Goal: Register for event/course

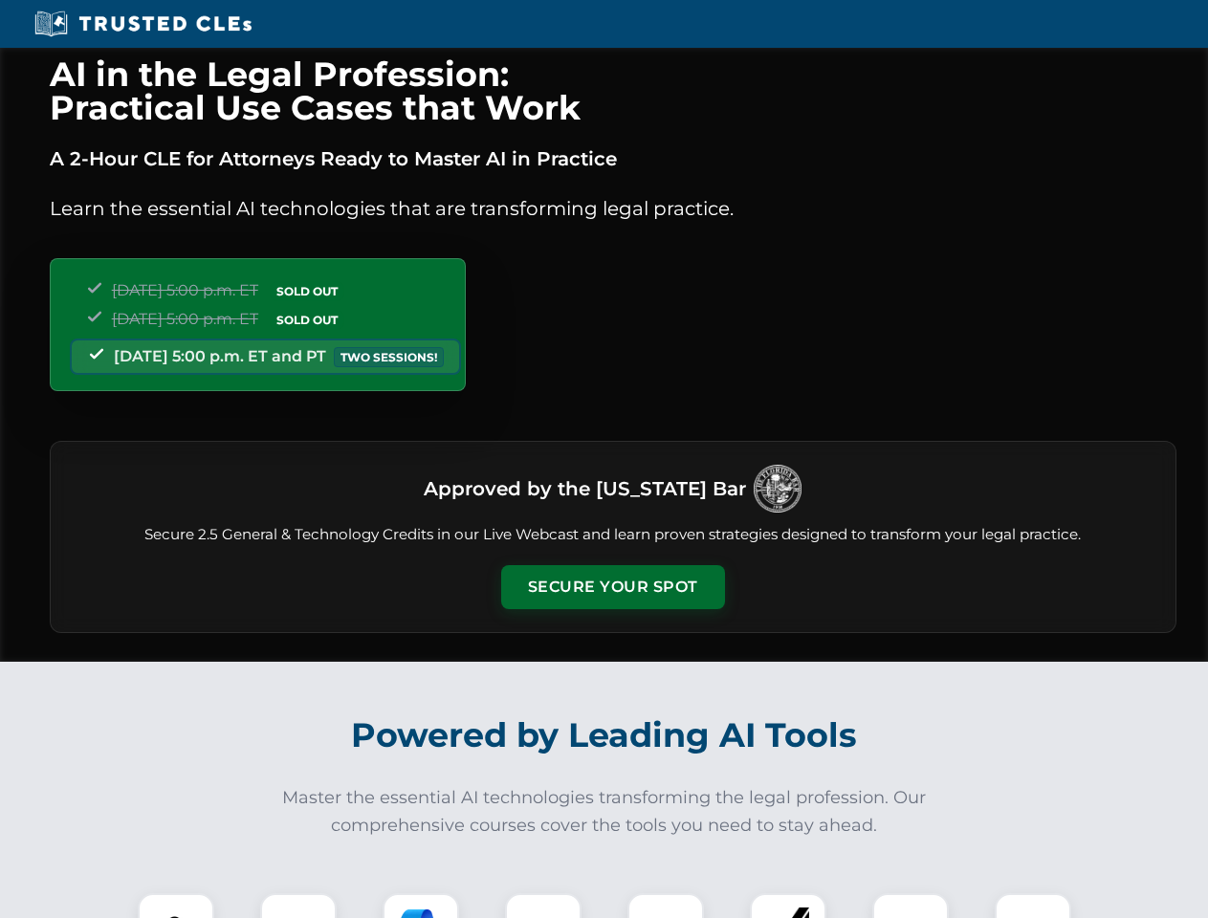
click at [612, 587] on button "Secure Your Spot" at bounding box center [613, 587] width 224 height 44
click at [176, 906] on img at bounding box center [175, 931] width 55 height 55
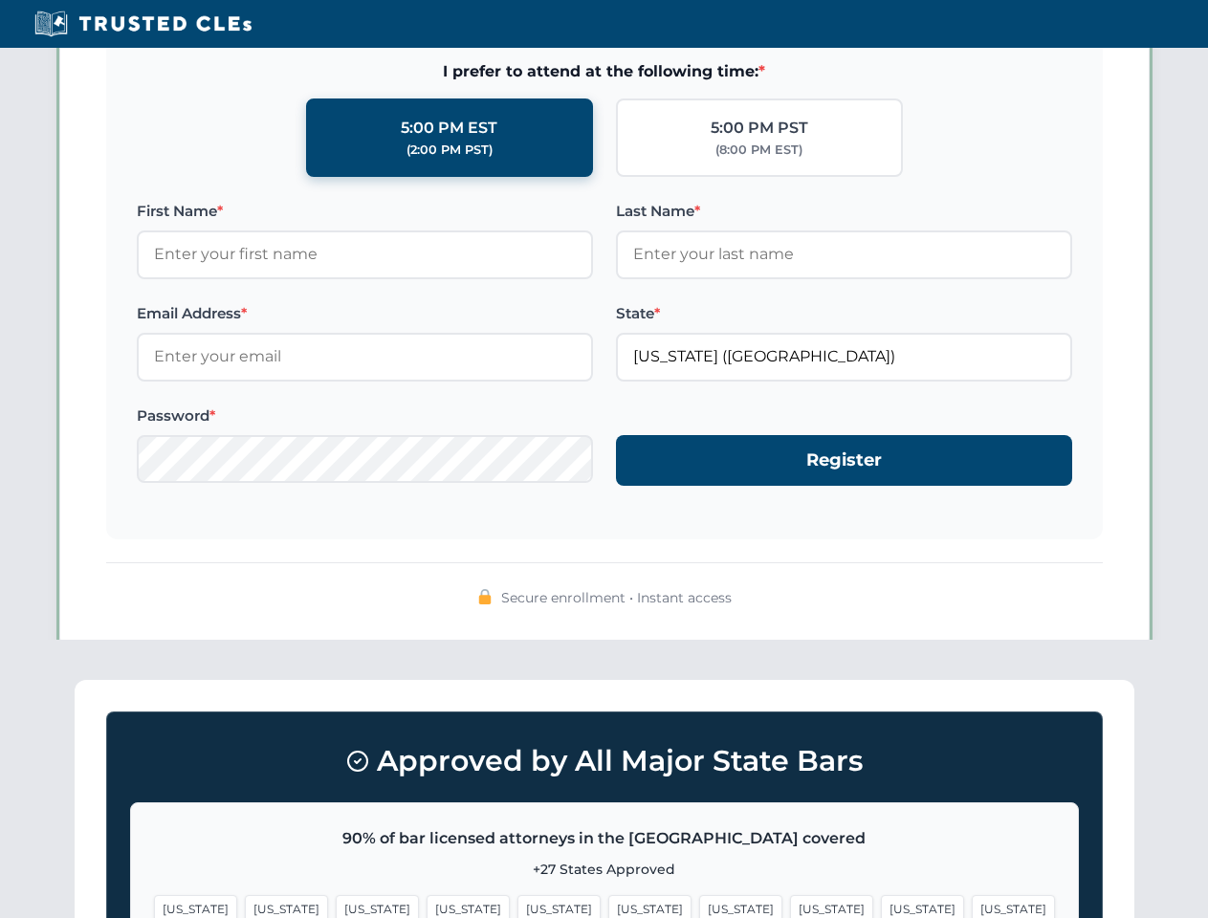
click at [699, 906] on span "[US_STATE]" at bounding box center [740, 909] width 83 height 28
click at [881, 906] on span "[US_STATE]" at bounding box center [922, 909] width 83 height 28
